Goal: Transaction & Acquisition: Obtain resource

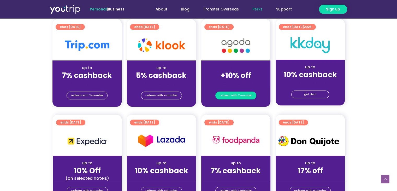
click at [238, 95] on span "redeem with Y-number" at bounding box center [236, 95] width 32 height 7
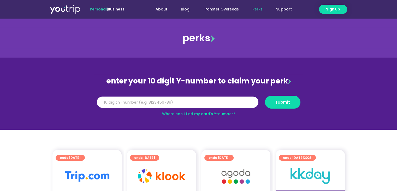
click at [188, 95] on div "Y Number submit" at bounding box center [198, 102] width 209 height 18
click at [186, 101] on input "Y Number" at bounding box center [178, 101] width 162 height 11
type input "8108826083"
click at [284, 94] on div "Y Number 8108826083 submit" at bounding box center [198, 102] width 209 height 18
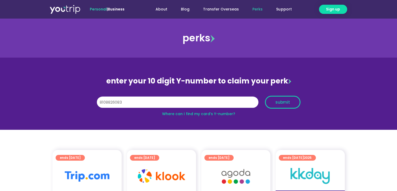
click at [283, 100] on span "submit" at bounding box center [283, 102] width 15 height 4
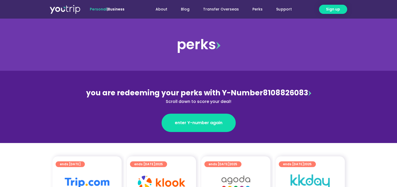
click at [309, 93] on img at bounding box center [310, 92] width 3 height 5
click at [293, 93] on div "you are redeeming your perks with Y-Number 8108826083 Scroll down to score your…" at bounding box center [198, 95] width 227 height 17
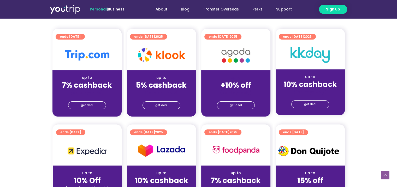
scroll to position [131, 0]
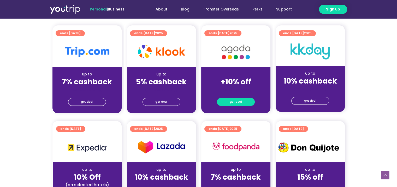
click at [242, 101] on link "get deal" at bounding box center [236, 102] width 38 height 8
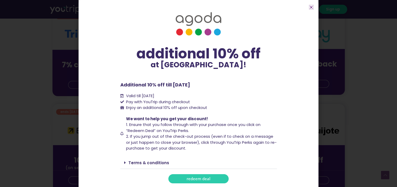
scroll to position [157, 0]
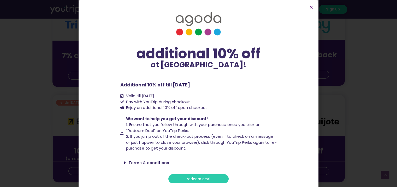
click at [197, 176] on span "redeem deal" at bounding box center [199, 178] width 24 height 4
